Goal: Obtain resource: Download file/media

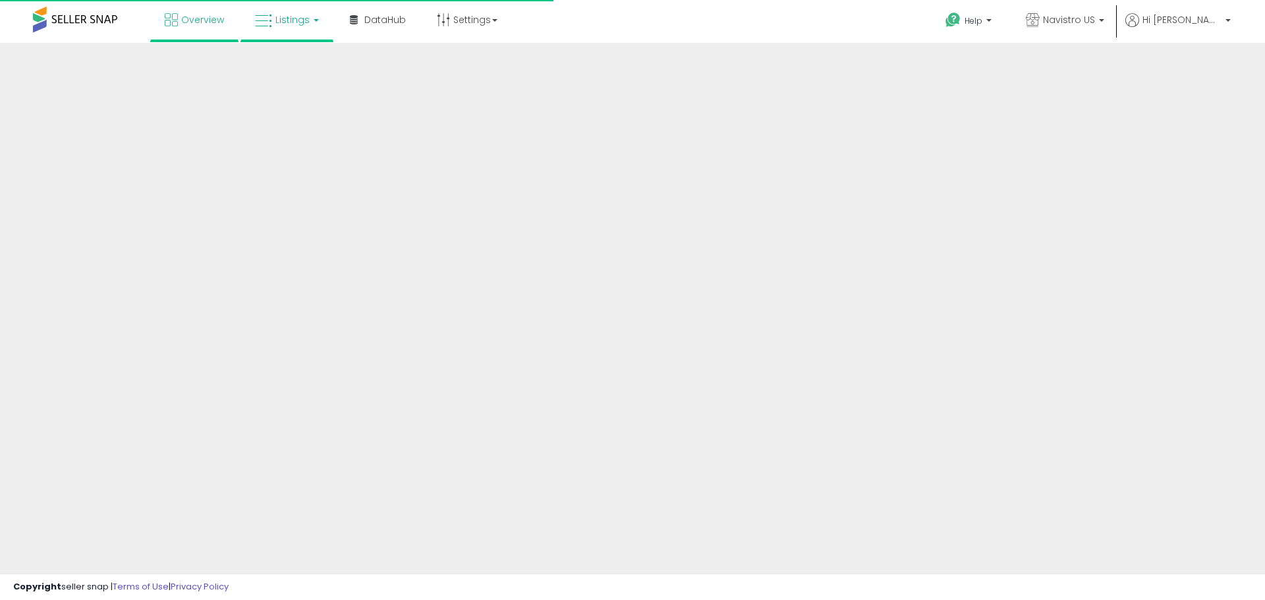
click at [316, 25] on link "Listings" at bounding box center [287, 20] width 84 height 40
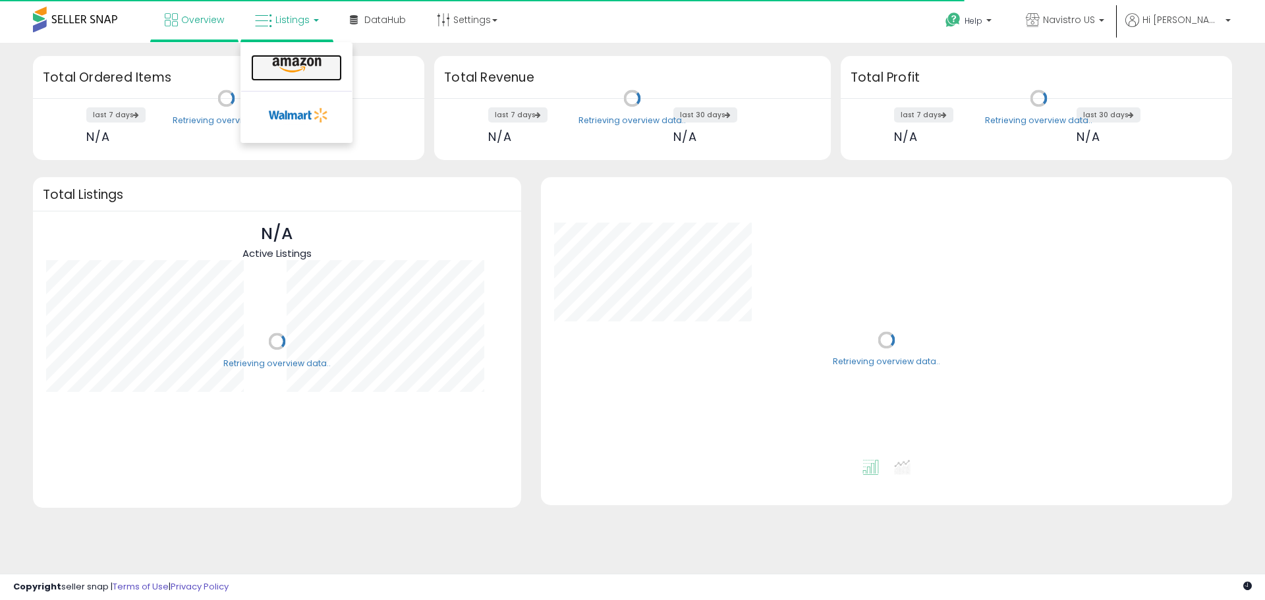
click at [302, 65] on icon at bounding box center [296, 65] width 57 height 17
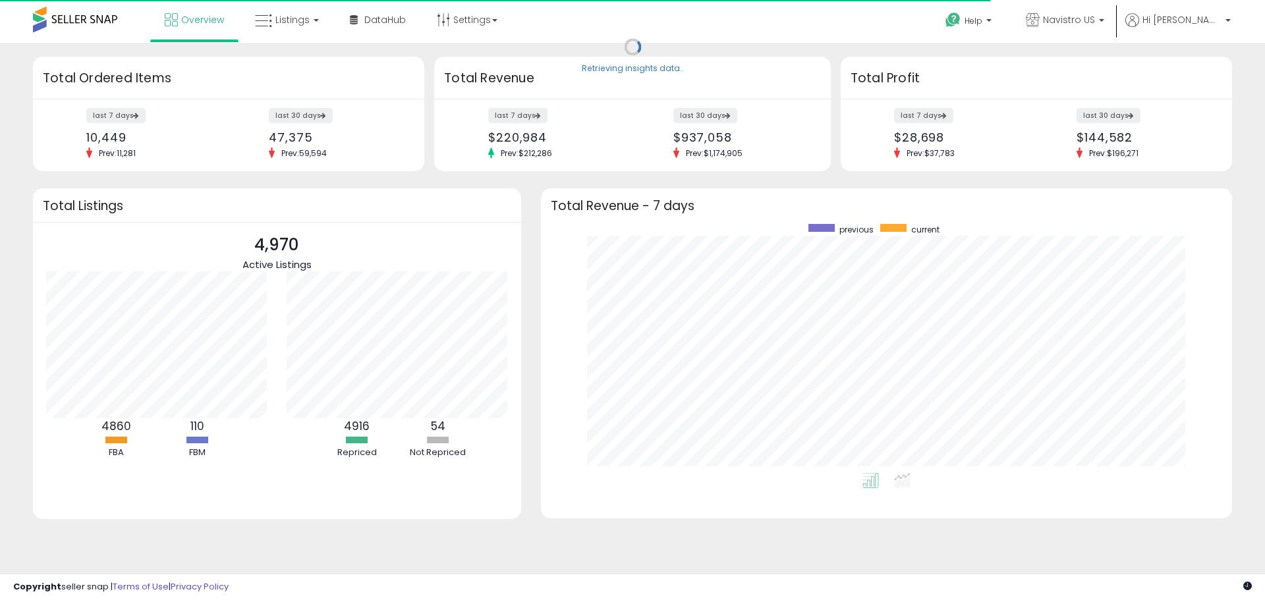
scroll to position [249, 665]
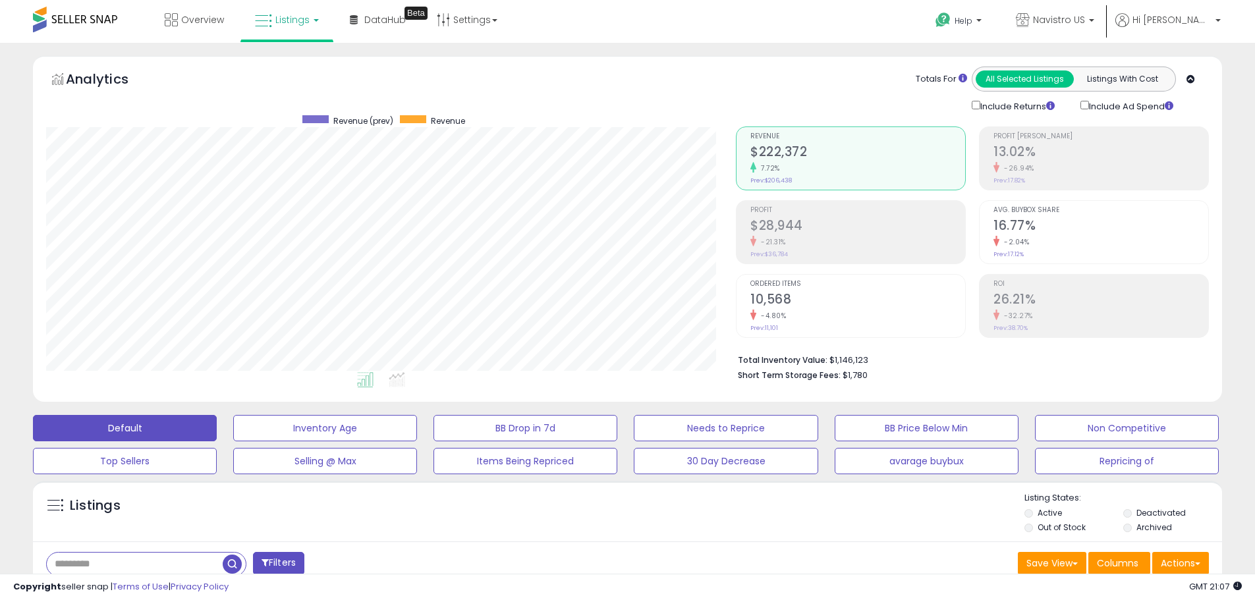
scroll to position [330, 0]
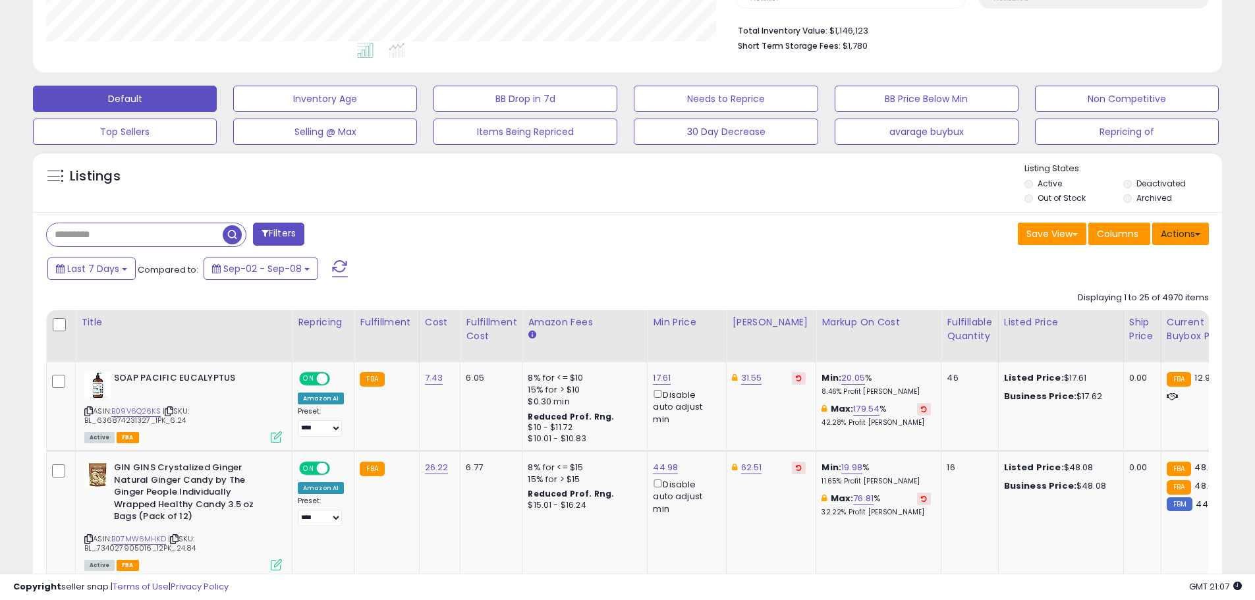
click at [1201, 238] on button "Actions" at bounding box center [1181, 234] width 57 height 22
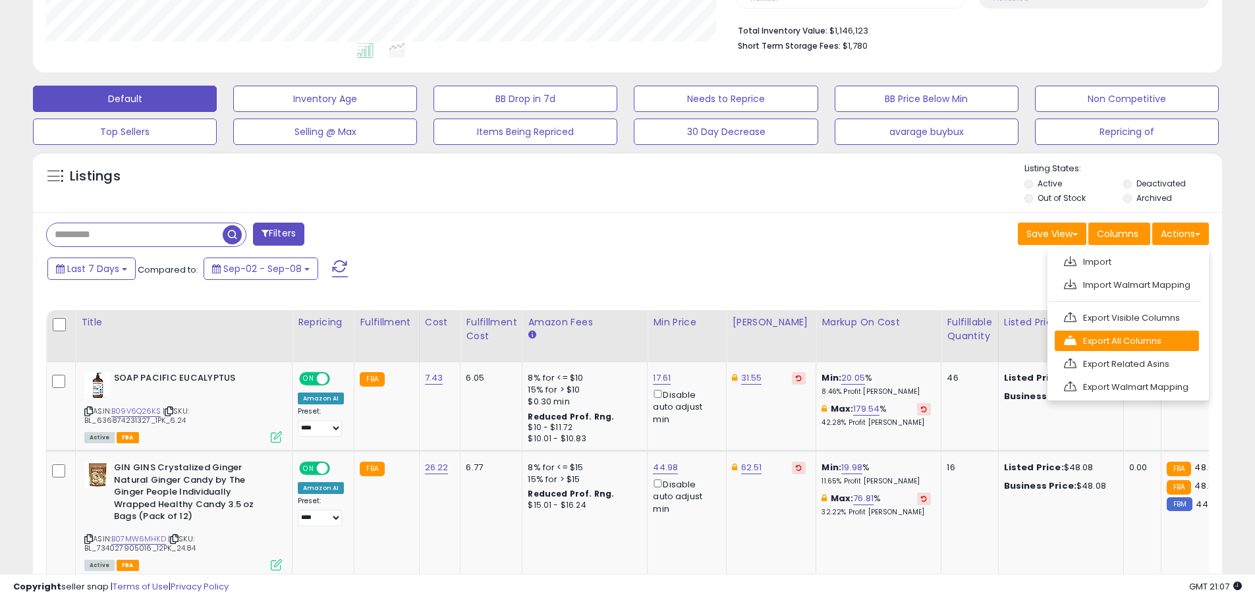
click at [1159, 335] on link "Export All Columns" at bounding box center [1127, 341] width 144 height 20
